Goal: Task Accomplishment & Management: Manage account settings

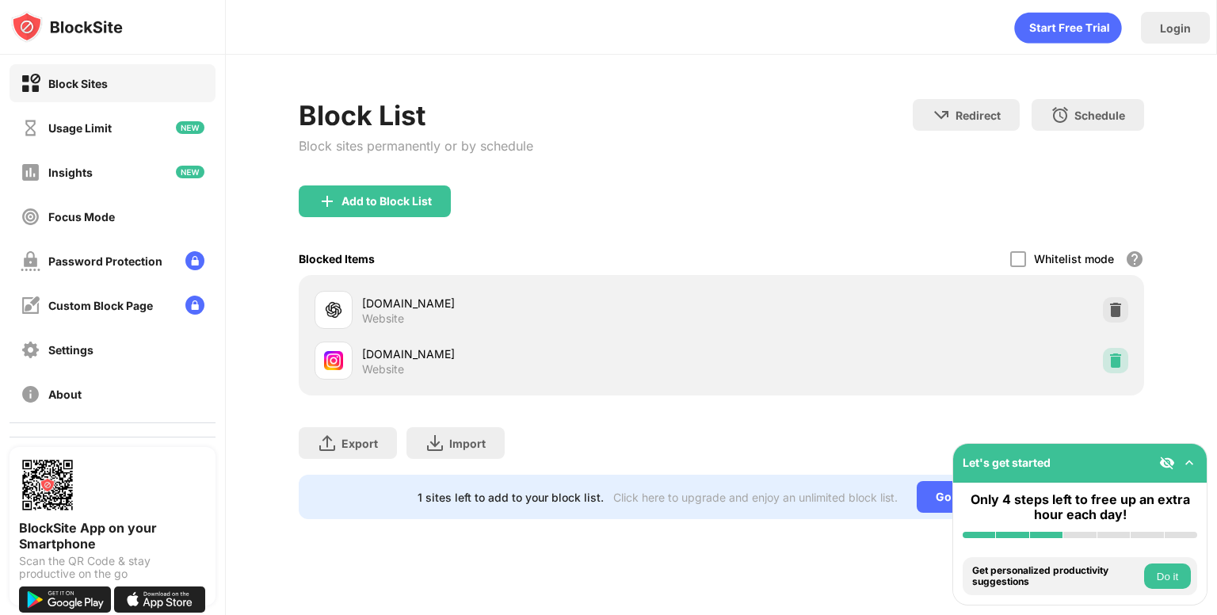
click at [1110, 370] on div at bounding box center [1114, 360] width 25 height 25
